Goal: Task Accomplishment & Management: Use online tool/utility

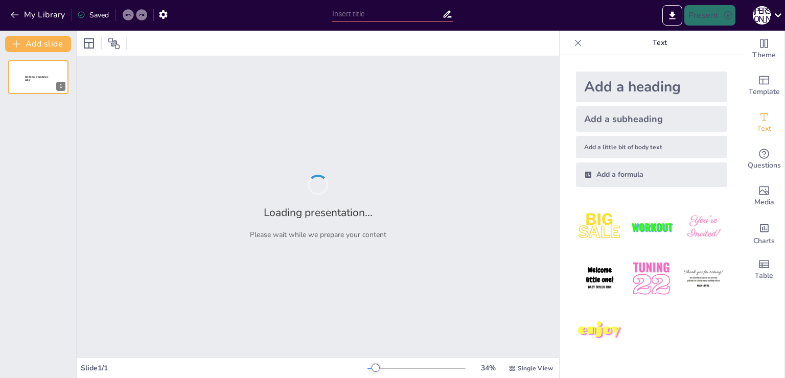
type input "Основные направления агентства [DOMAIN_NAME]: Ваш путь к успеху"
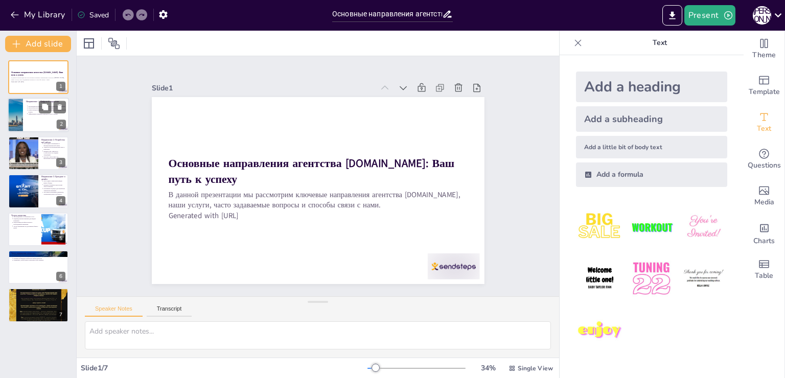
click at [21, 106] on div at bounding box center [15, 115] width 53 height 35
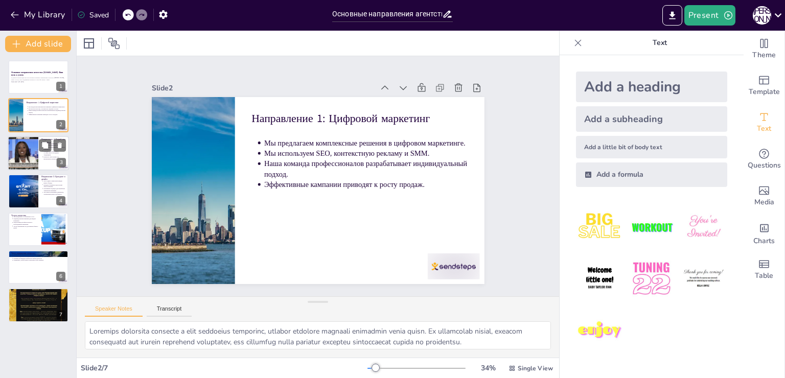
click at [27, 153] on div at bounding box center [23, 153] width 62 height 35
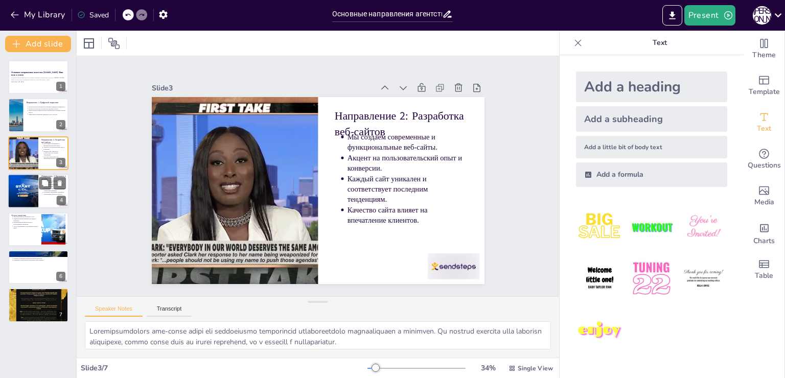
click at [29, 190] on div at bounding box center [23, 191] width 74 height 35
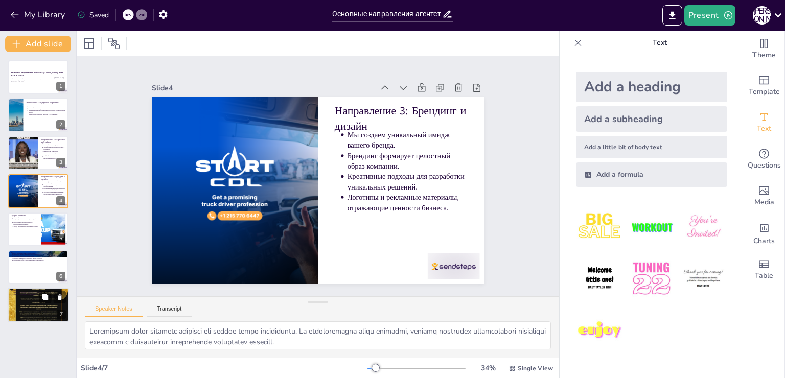
click at [38, 315] on div at bounding box center [38, 305] width 61 height 86
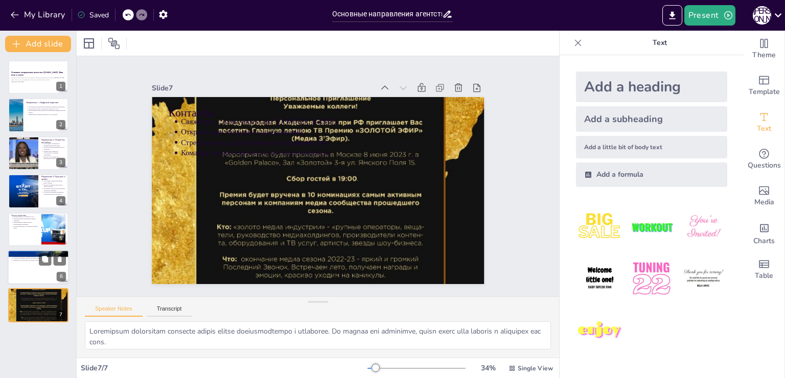
click at [21, 272] on div at bounding box center [38, 267] width 61 height 35
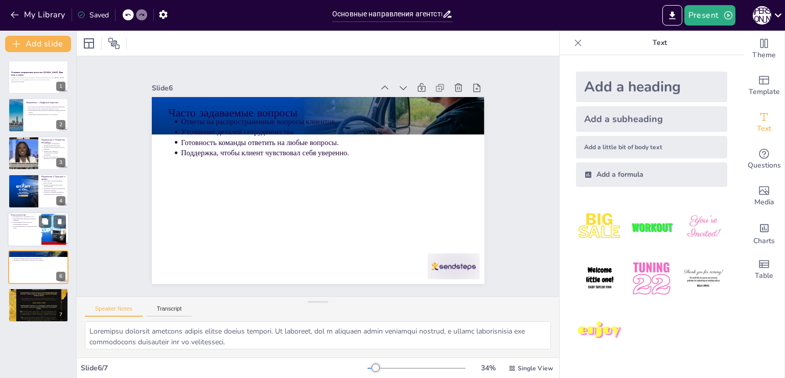
click at [26, 226] on p "Услуги направлены на достижение бизнес-целей." at bounding box center [26, 227] width 26 height 4
type textarea "Loremipsumdo sitam consectet adi elitseddoe tem incidid utlaboreet d magnaal. E…"
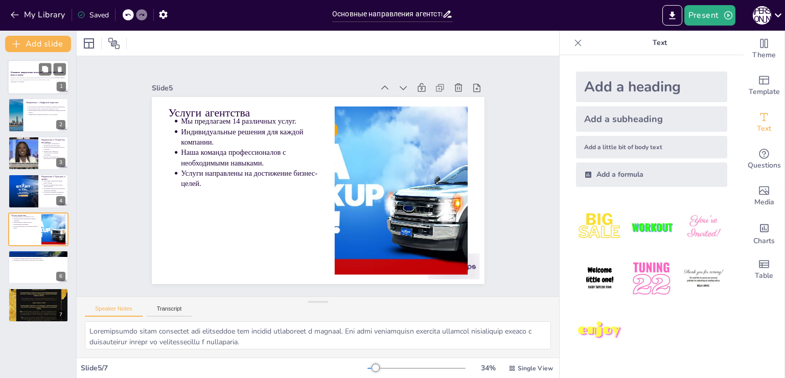
click at [21, 71] on strong "Основные направления агентства [DOMAIN_NAME]: Ваш путь к успеху" at bounding box center [37, 74] width 53 height 6
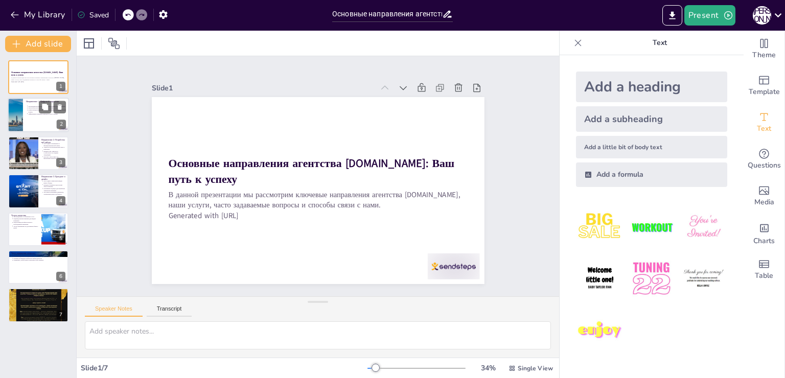
click at [22, 117] on div at bounding box center [15, 115] width 53 height 35
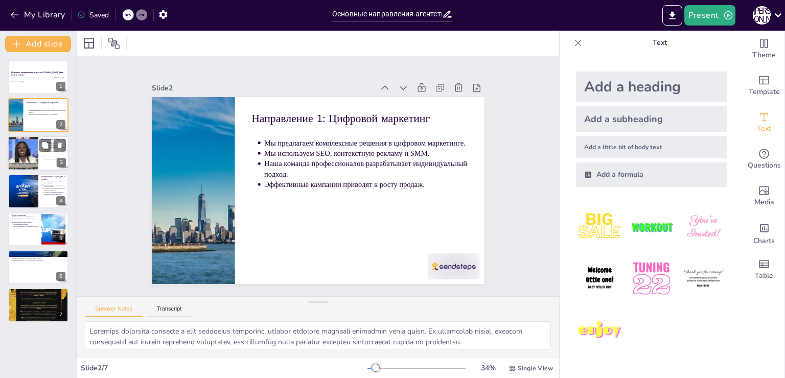
click at [15, 166] on div at bounding box center [23, 153] width 62 height 35
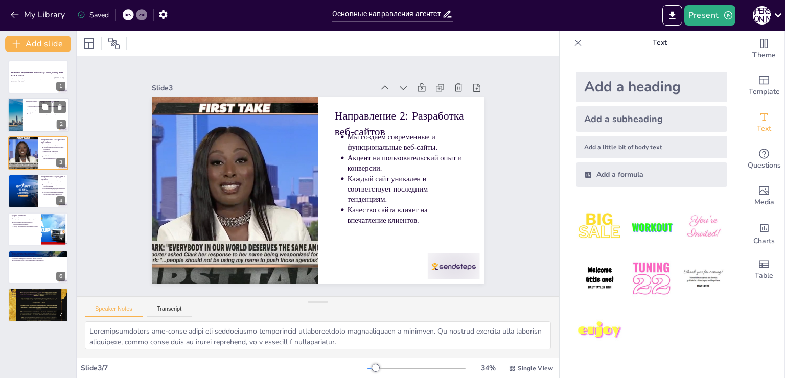
click at [37, 123] on div at bounding box center [38, 115] width 61 height 35
type textarea "Loremips dolorsita consecte a elit seddoeius temporinc, utlabor etdolore magnaa…"
